Goal: Transaction & Acquisition: Obtain resource

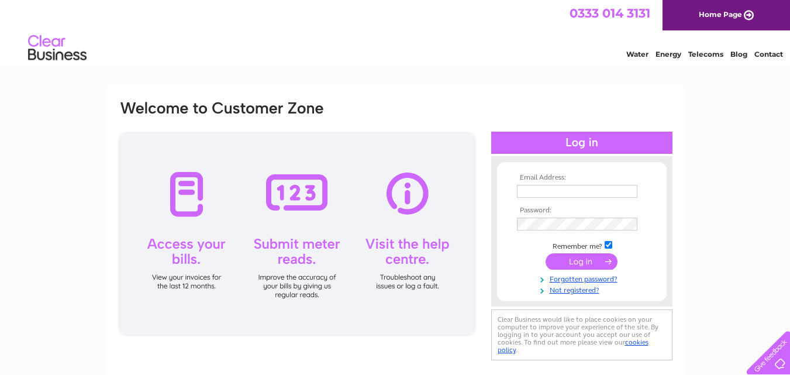
type input "eleri.price@hotmail.com"
click at [583, 261] on input "submit" at bounding box center [582, 261] width 72 height 16
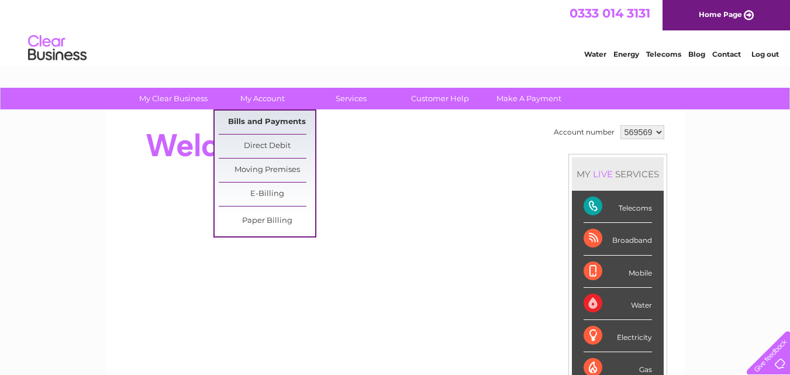
click at [270, 124] on link "Bills and Payments" at bounding box center [267, 122] width 97 height 23
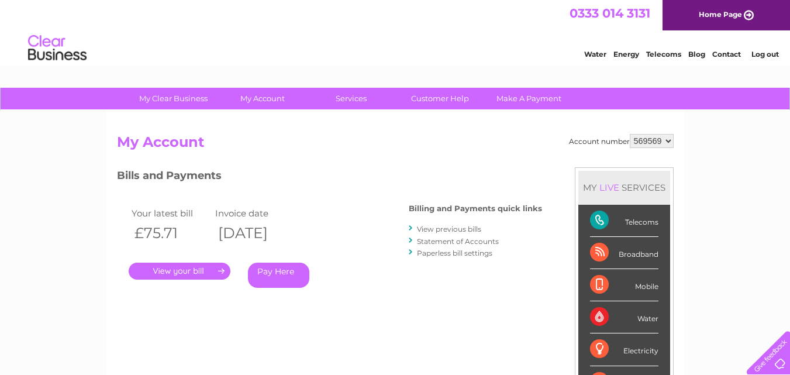
click at [181, 270] on link "." at bounding box center [180, 271] width 102 height 17
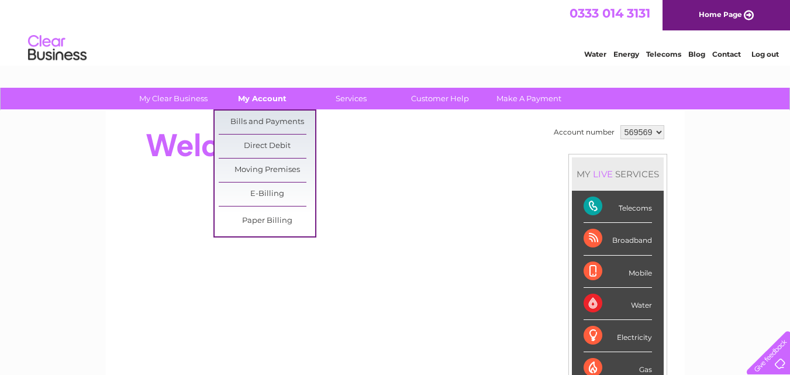
click at [267, 98] on link "My Account" at bounding box center [262, 99] width 97 height 22
click at [271, 118] on link "Bills and Payments" at bounding box center [267, 122] width 97 height 23
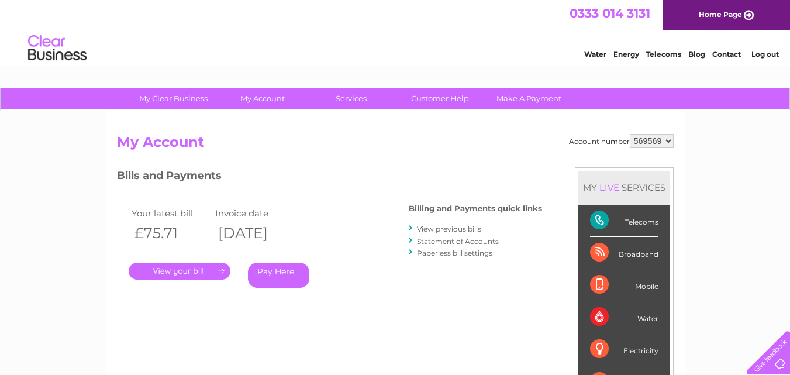
click at [176, 270] on link "." at bounding box center [180, 271] width 102 height 17
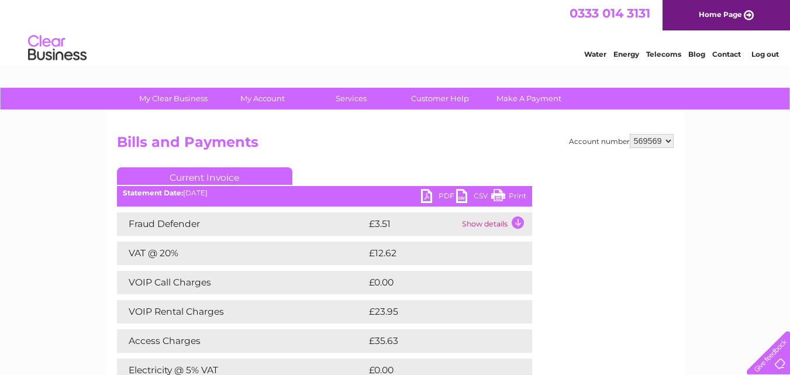
click at [583, 318] on div "Account number 569569 Bills and Payments Current Invoice PDF CSV Print" at bounding box center [395, 283] width 557 height 299
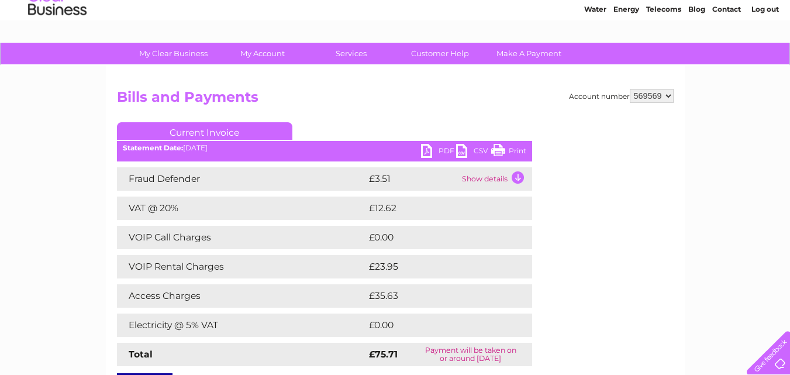
scroll to position [47, 0]
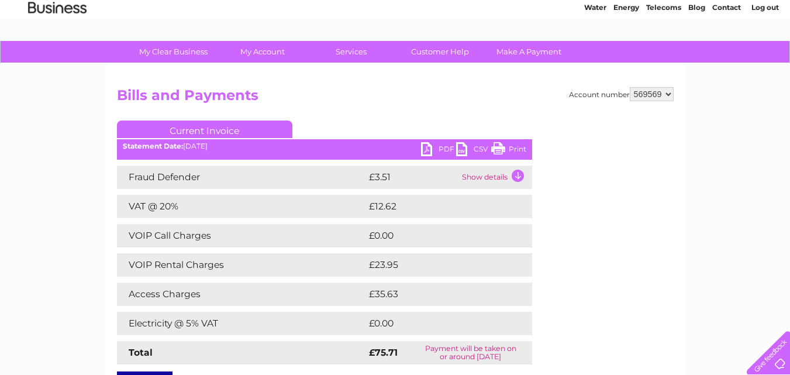
click at [425, 146] on link "PDF" at bounding box center [438, 150] width 35 height 17
